Goal: Task Accomplishment & Management: Use online tool/utility

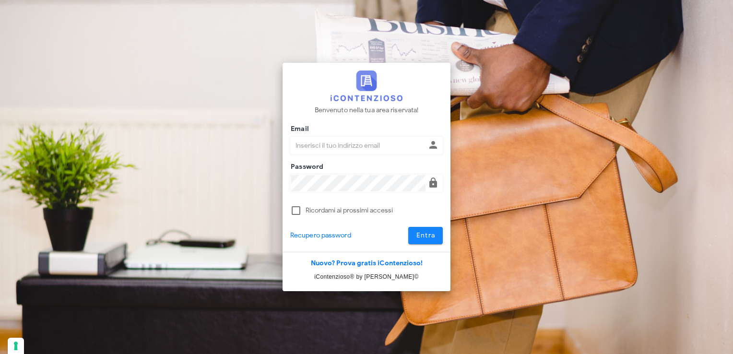
type input "[EMAIL_ADDRESS][DOMAIN_NAME]"
click at [424, 233] on span "Entra" at bounding box center [426, 235] width 20 height 8
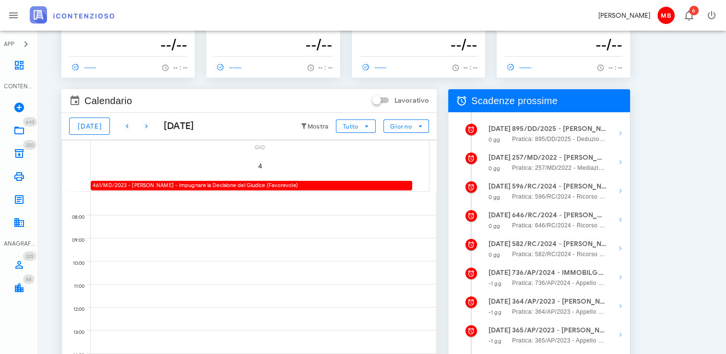
scroll to position [48, 0]
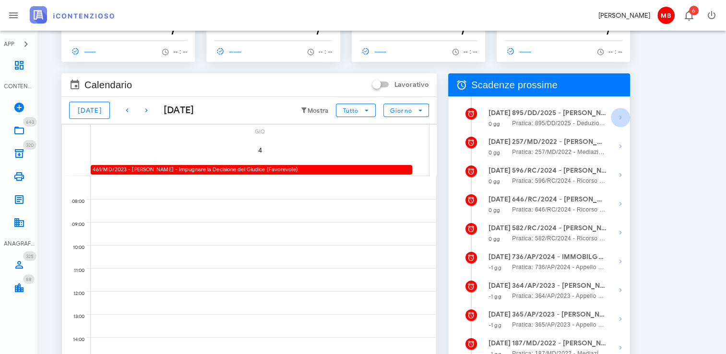
click at [621, 116] on icon "button" at bounding box center [621, 118] width 12 height 12
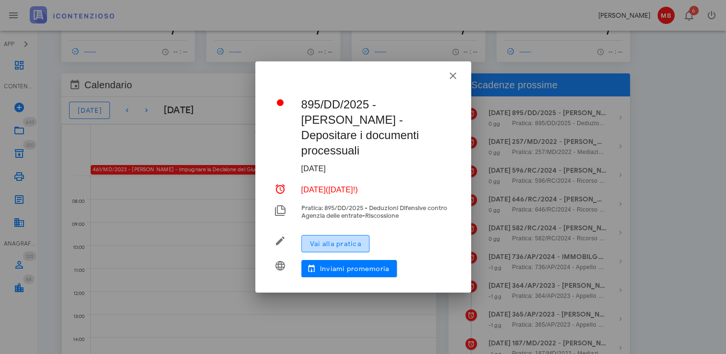
click at [347, 240] on span "Vai alla pratica" at bounding box center [335, 244] width 52 height 8
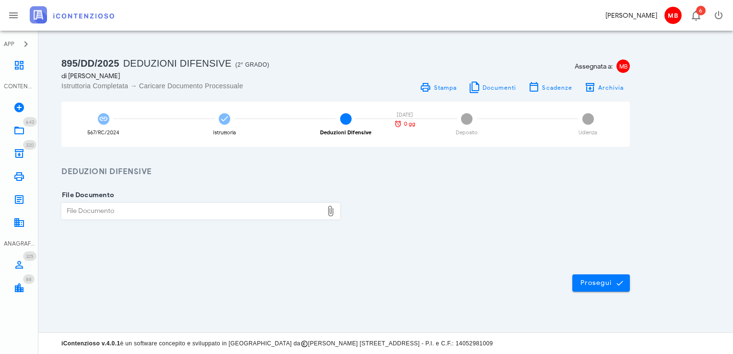
click at [153, 208] on div "File Documento" at bounding box center [192, 210] width 261 height 15
type input "C:\fakepath\controdeduzioni_pirrera.pdf"
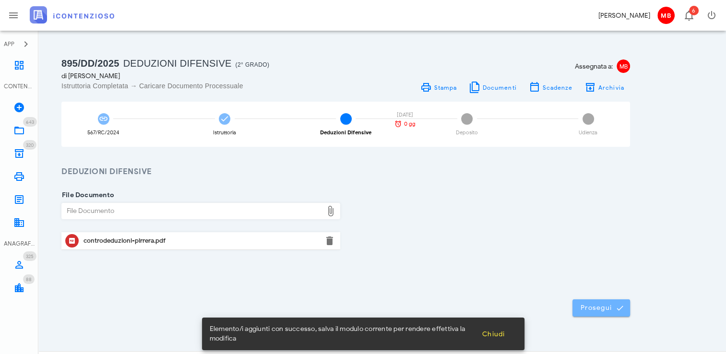
click at [611, 308] on span "Prosegui" at bounding box center [601, 308] width 42 height 9
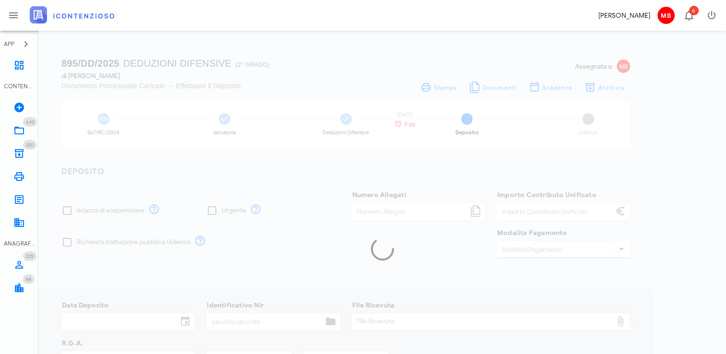
type input "30,00"
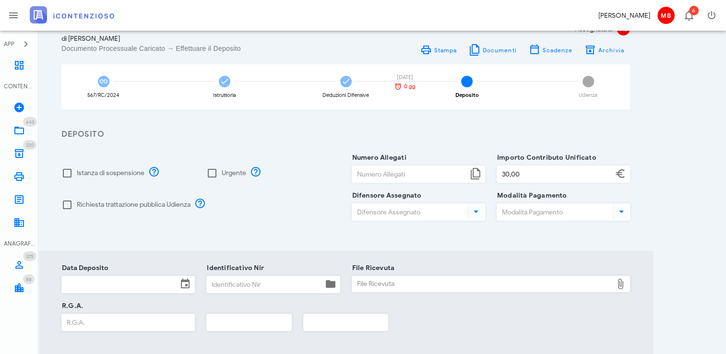
scroll to position [48, 0]
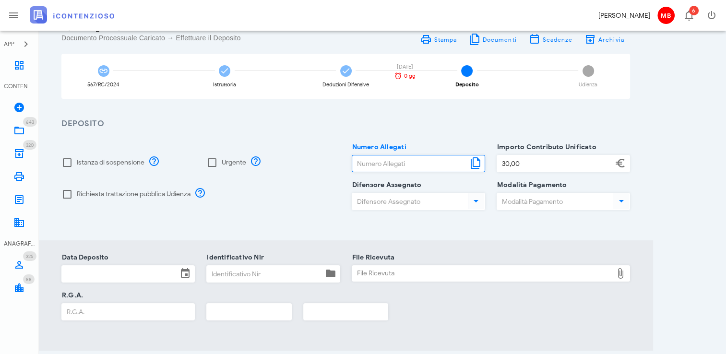
click at [363, 168] on input "Numero Allegati" at bounding box center [410, 163] width 116 height 16
type input "1"
click at [289, 269] on input "Identificativo Nir" at bounding box center [265, 274] width 116 height 16
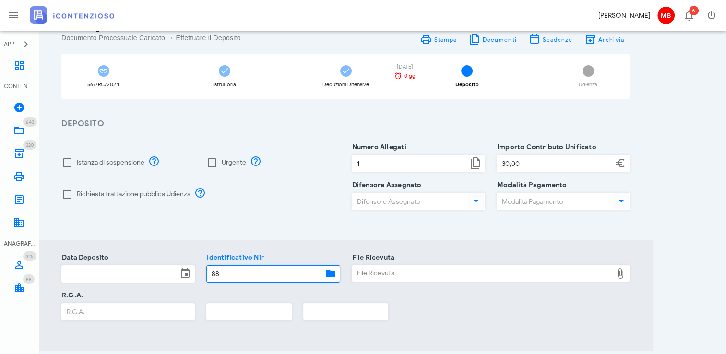
type input "88"
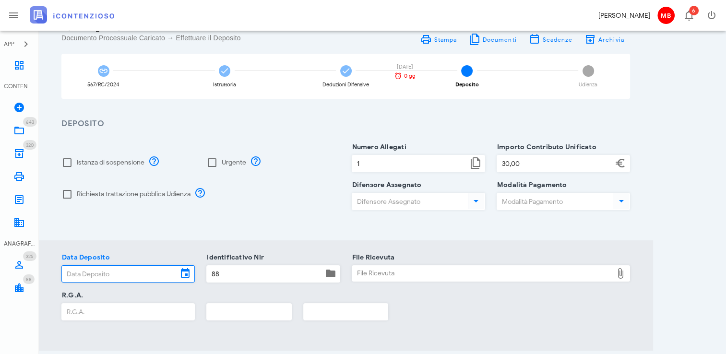
click at [142, 276] on input "Data Deposito" at bounding box center [120, 274] width 116 height 16
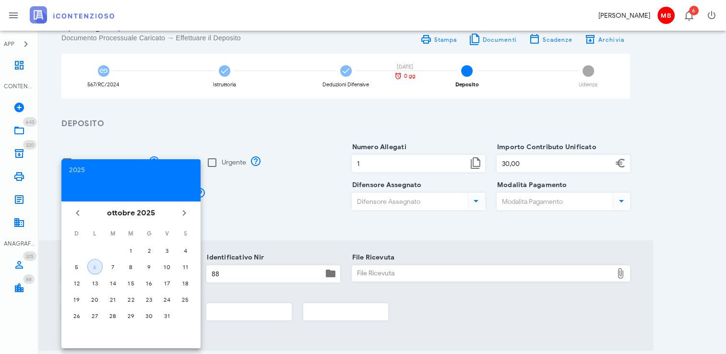
click at [90, 271] on button "6" at bounding box center [94, 266] width 15 height 15
type input "[DATE]"
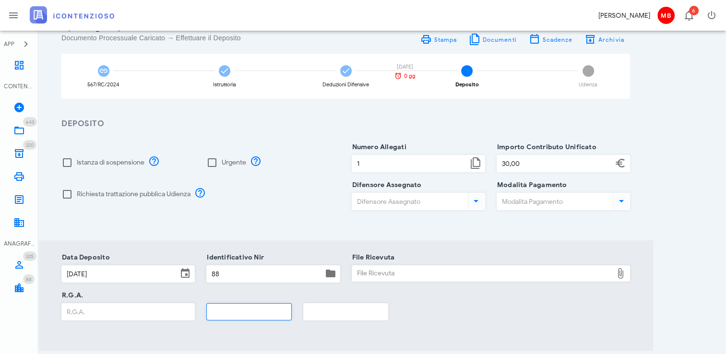
click at [221, 317] on input "text" at bounding box center [249, 312] width 84 height 16
type input "2025"
click at [123, 312] on input "R.G.A." at bounding box center [128, 312] width 132 height 16
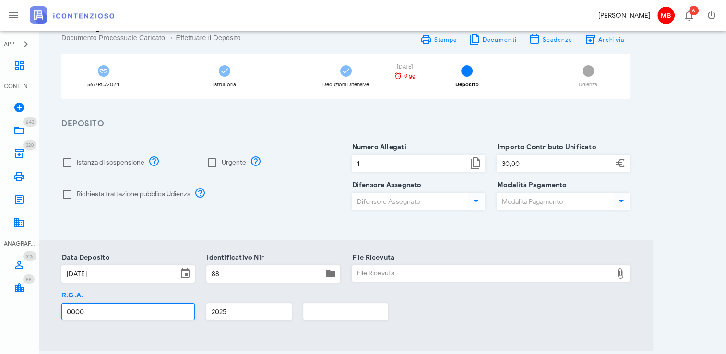
type input "0000"
click at [389, 273] on div "File Ricevuta" at bounding box center [482, 273] width 261 height 15
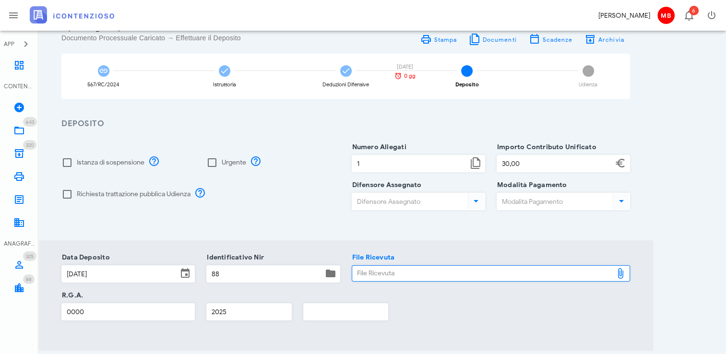
type input "C:\fakepath\NIR_D-3706453-2025.pdf"
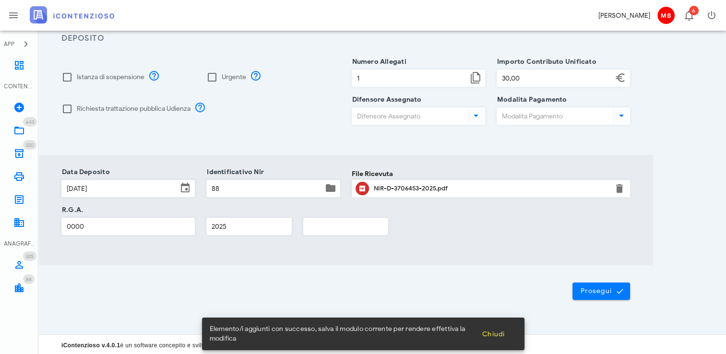
scroll to position [134, 0]
click at [590, 297] on button "Prosegui" at bounding box center [601, 290] width 58 height 17
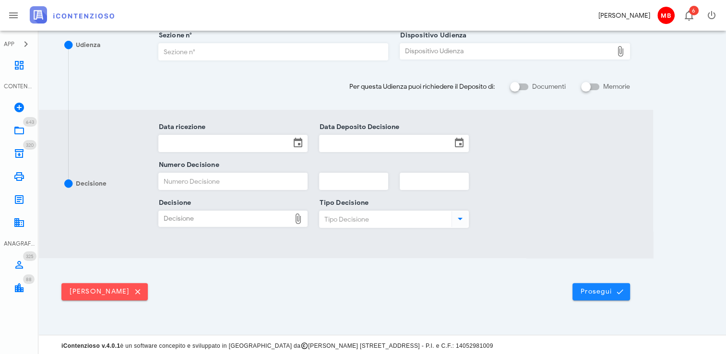
scroll to position [205, 0]
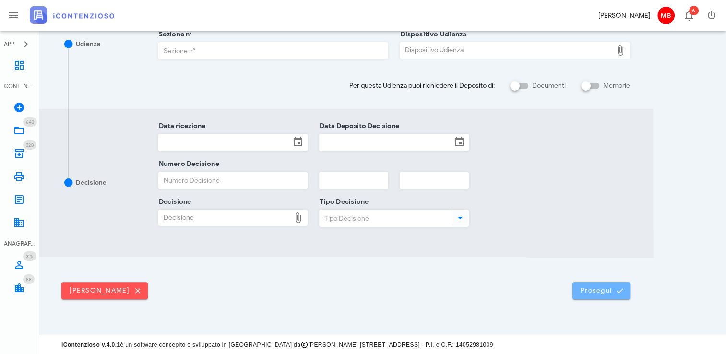
click at [584, 287] on span "Prosegui" at bounding box center [601, 290] width 42 height 9
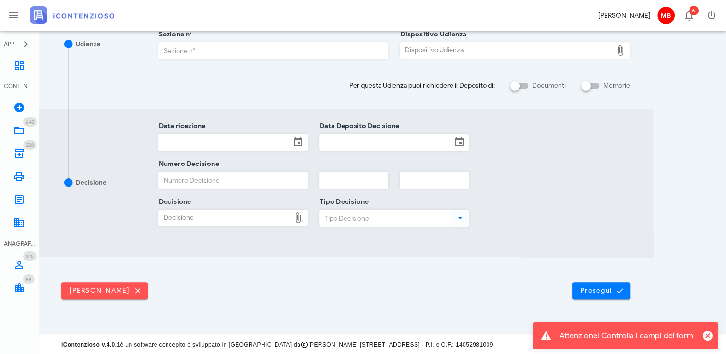
scroll to position [0, 0]
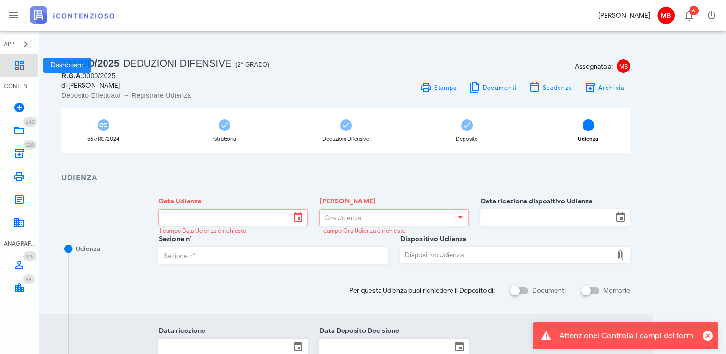
click at [18, 65] on icon at bounding box center [19, 65] width 12 height 12
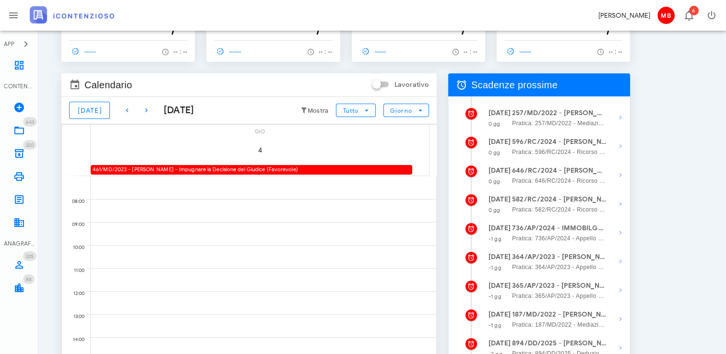
scroll to position [96, 0]
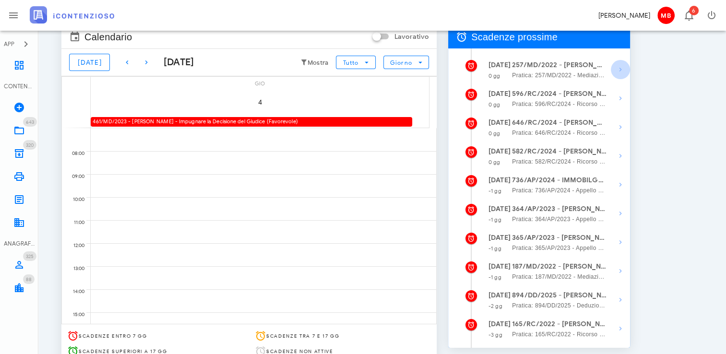
click at [622, 67] on icon "button" at bounding box center [621, 70] width 12 height 12
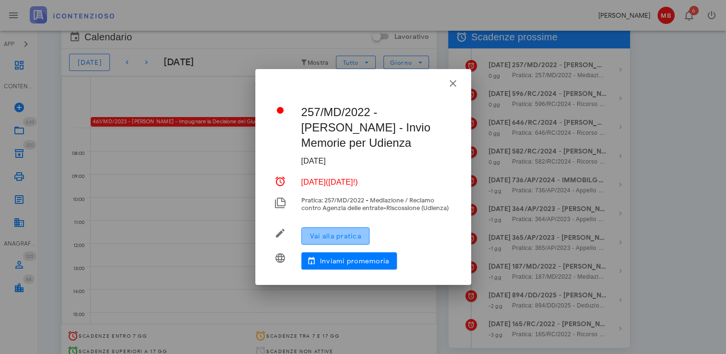
click at [335, 235] on span "Vai alla pratica" at bounding box center [335, 236] width 52 height 8
